Goal: Use online tool/utility: Utilize a website feature to perform a specific function

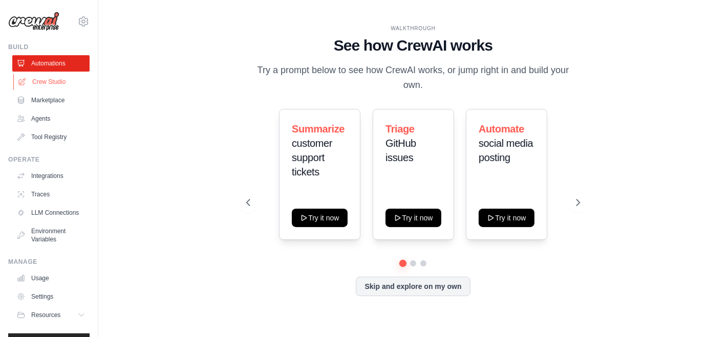
click at [50, 84] on link "Crew Studio" at bounding box center [51, 82] width 77 height 16
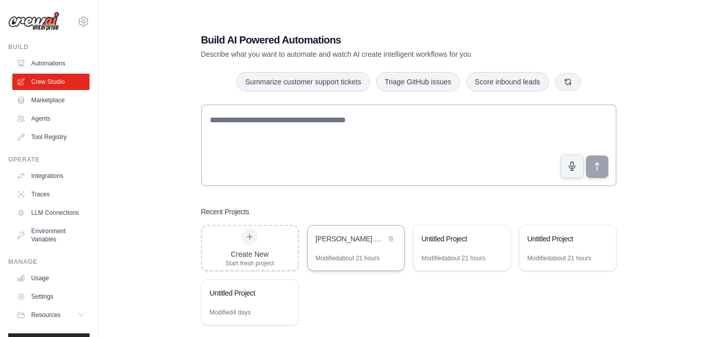
click at [342, 251] on div "ASIMOV Chat Assistant" at bounding box center [356, 240] width 97 height 29
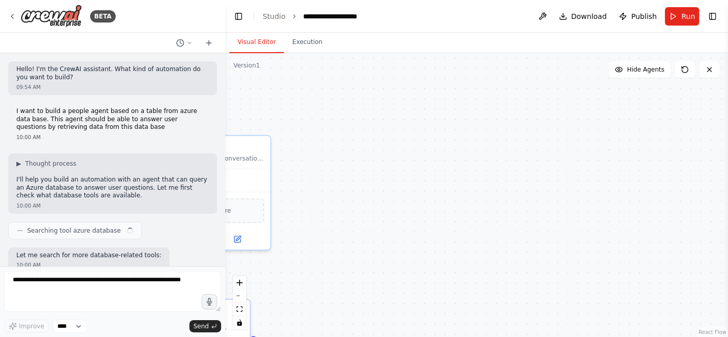
scroll to position [2505, 0]
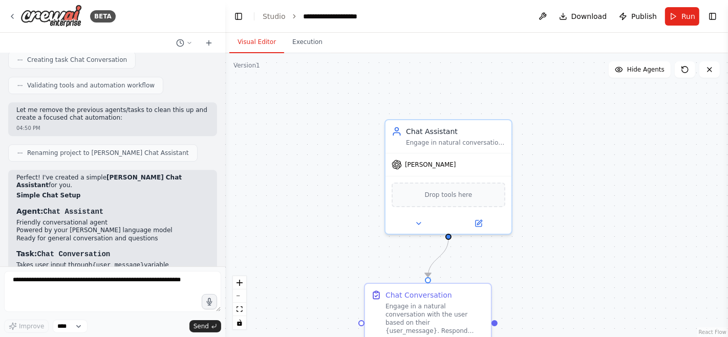
drag, startPoint x: 328, startPoint y: 257, endPoint x: 554, endPoint y: 238, distance: 227.1
click at [554, 238] on div ".deletable-edge-delete-btn { width: 20px; height: 20px; border: 0px solid #ffff…" at bounding box center [476, 195] width 503 height 284
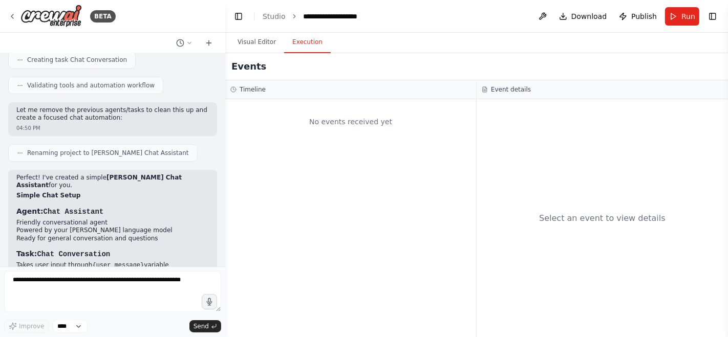
click at [305, 48] on button "Execution" at bounding box center [307, 43] width 47 height 22
click at [273, 38] on button "Visual Editor" at bounding box center [256, 43] width 55 height 22
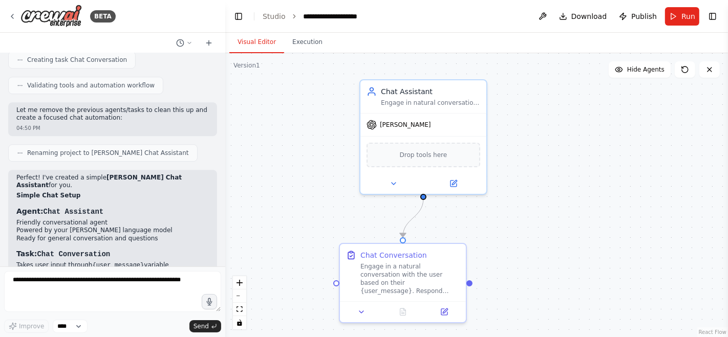
drag, startPoint x: 335, startPoint y: 260, endPoint x: 326, endPoint y: 222, distance: 38.4
click at [326, 222] on div ".deletable-edge-delete-btn { width: 20px; height: 20px; border: 0px solid #ffff…" at bounding box center [476, 195] width 503 height 284
